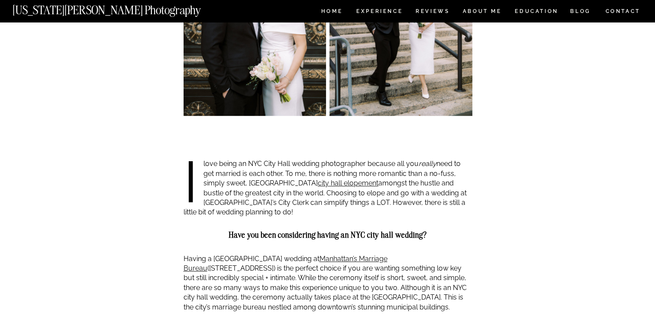
scroll to position [469, 0]
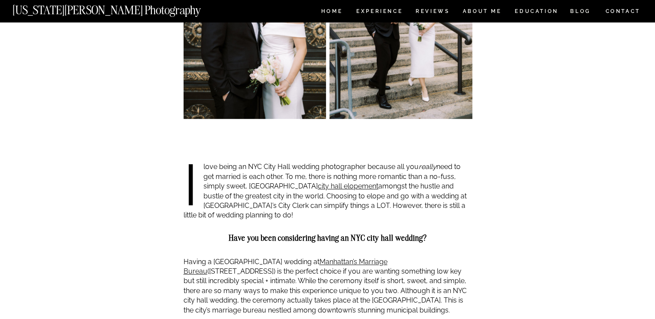
click at [621, 13] on nav "CONTACT" at bounding box center [622, 11] width 36 height 10
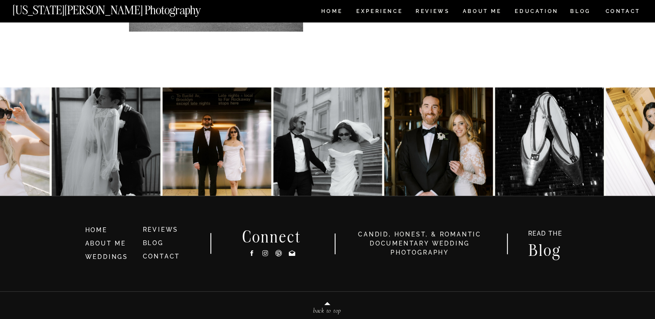
scroll to position [481, 0]
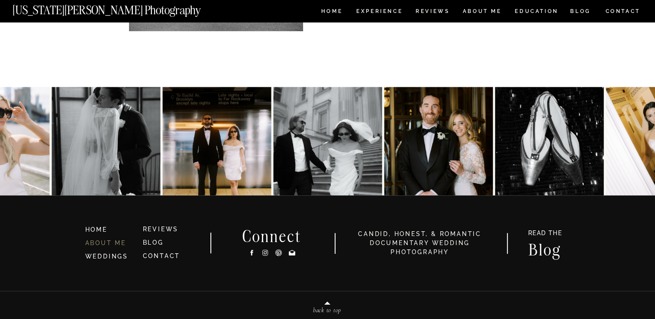
click at [110, 245] on link "ABOUT ME" at bounding box center [105, 243] width 41 height 7
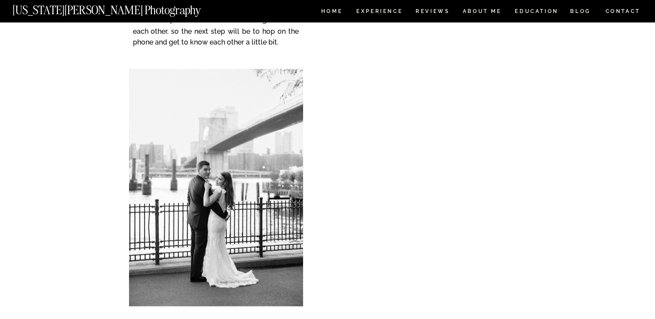
scroll to position [1612, 0]
